Goal: Task Accomplishment & Management: Manage account settings

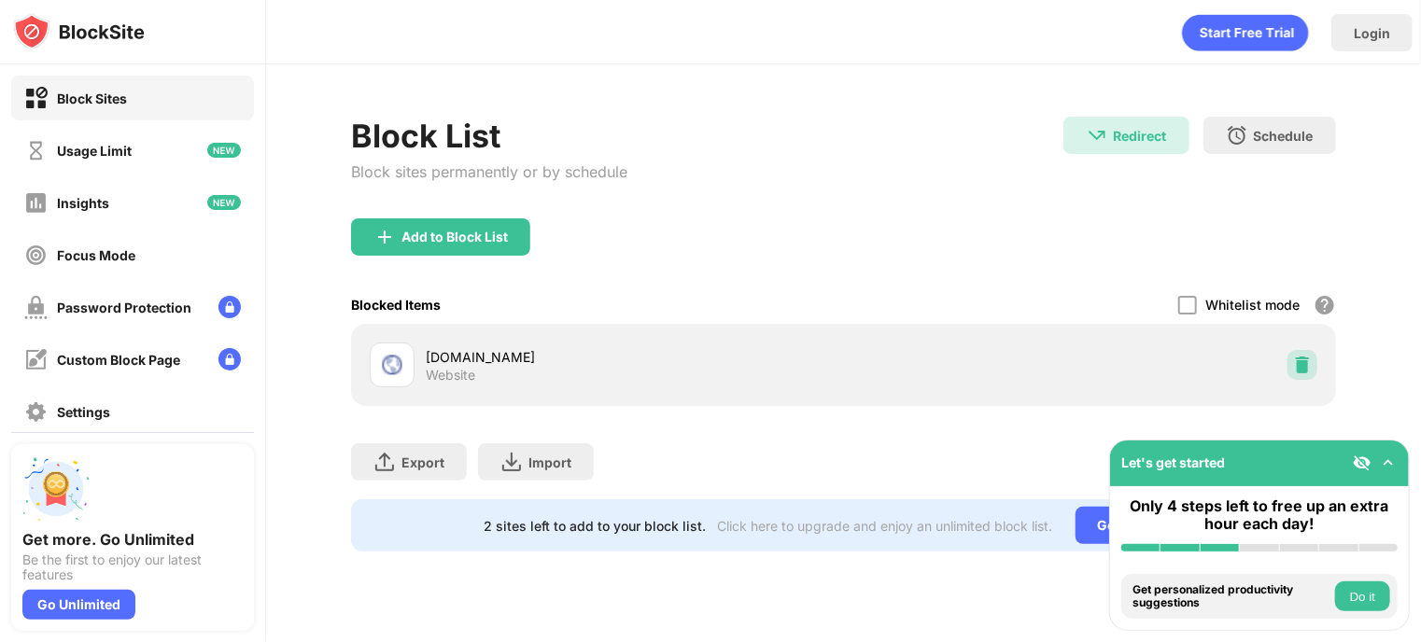
click at [1304, 367] on img at bounding box center [1302, 365] width 19 height 19
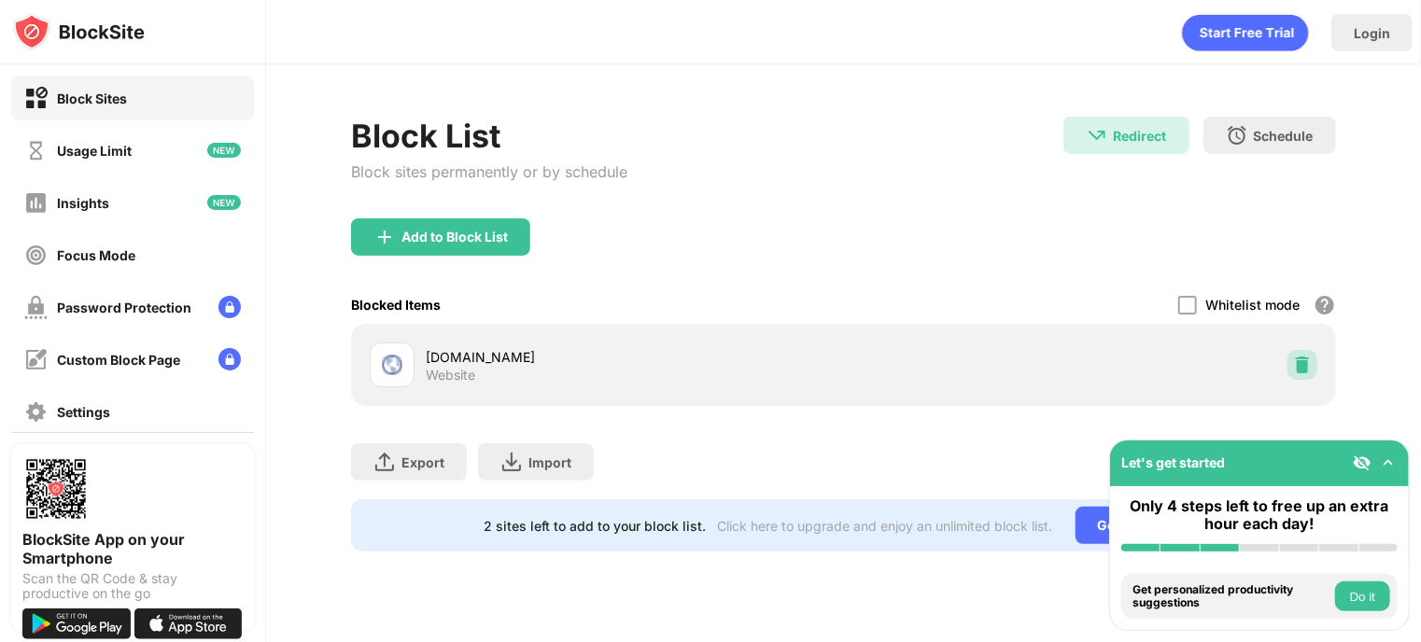
click at [1294, 361] on img at bounding box center [1302, 365] width 19 height 19
